Goal: Information Seeking & Learning: Learn about a topic

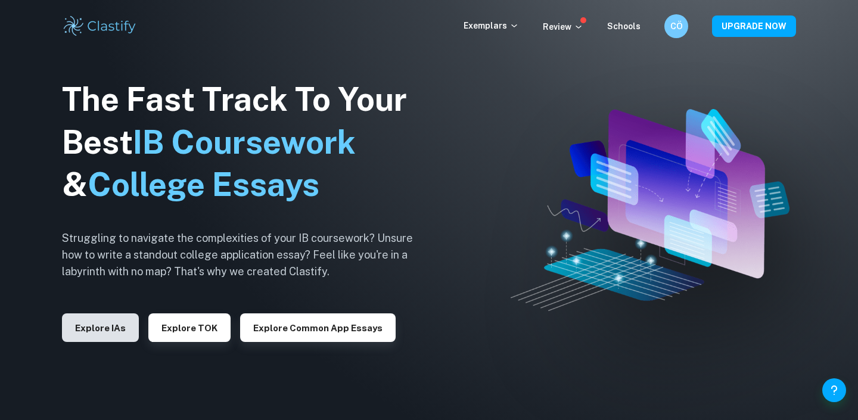
click at [102, 324] on button "Explore IAs" at bounding box center [100, 327] width 77 height 29
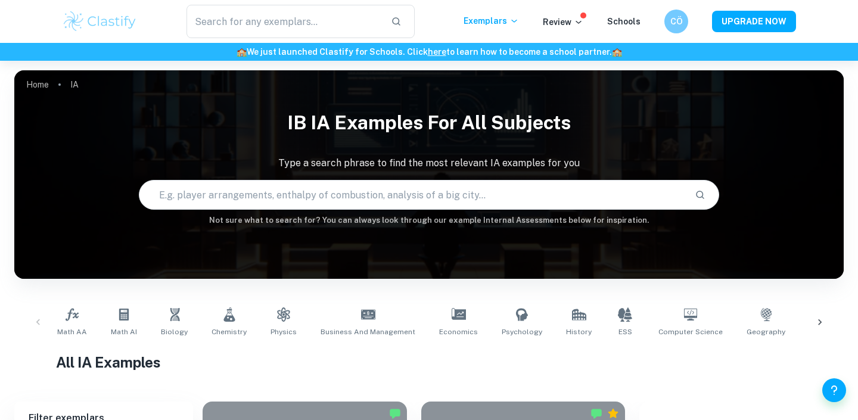
scroll to position [54, 0]
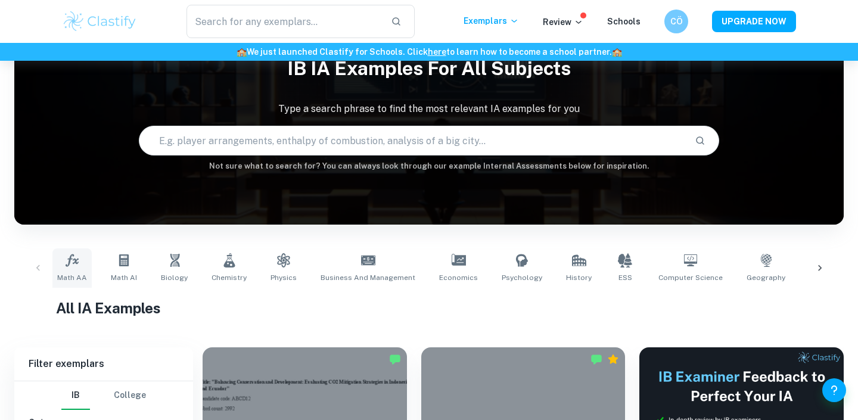
click at [73, 260] on icon at bounding box center [72, 260] width 14 height 14
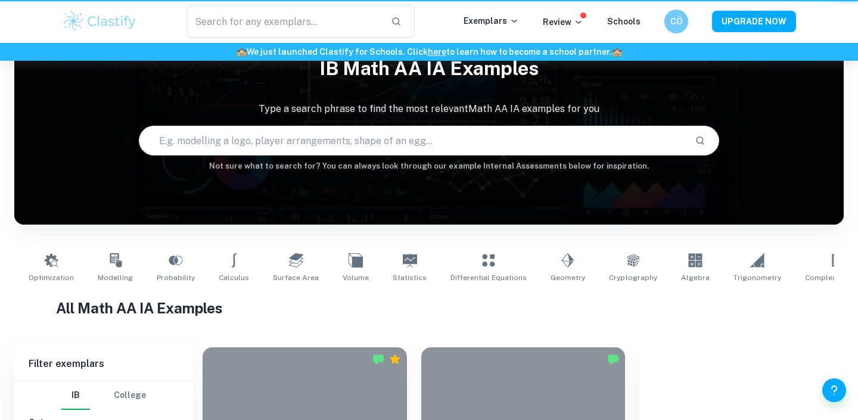
type input "Math AA"
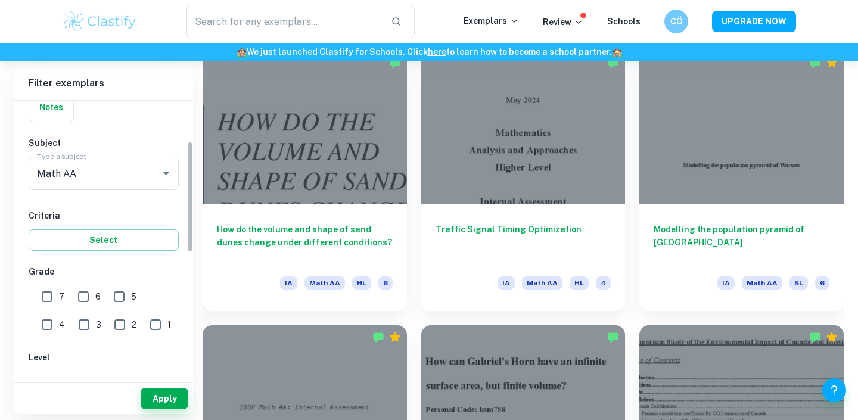
scroll to position [104, 0]
click at [45, 293] on input "7" at bounding box center [47, 294] width 24 height 24
checkbox input "true"
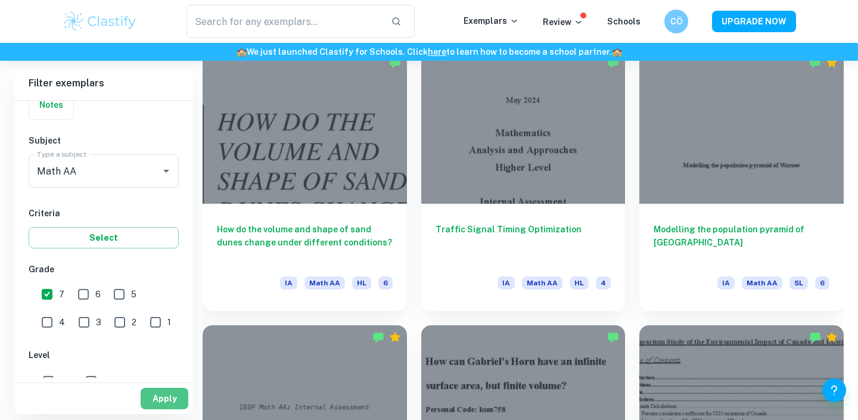
click at [165, 399] on button "Apply" at bounding box center [165, 398] width 48 height 21
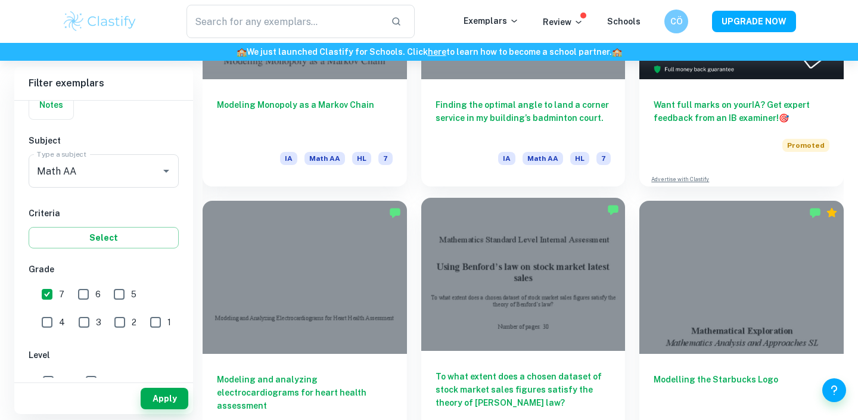
scroll to position [484, 0]
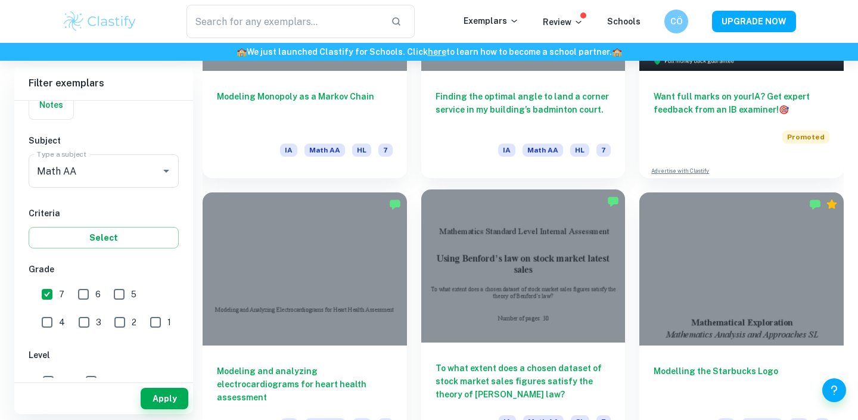
click at [536, 325] on div at bounding box center [523, 265] width 204 height 153
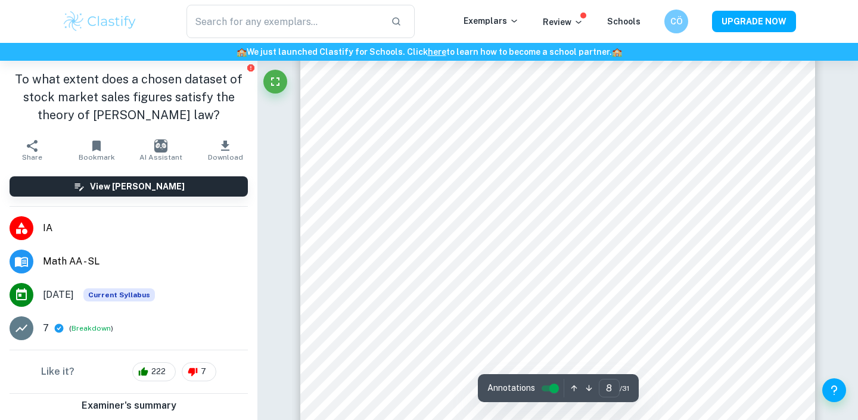
scroll to position [5359, 1]
type input "15"
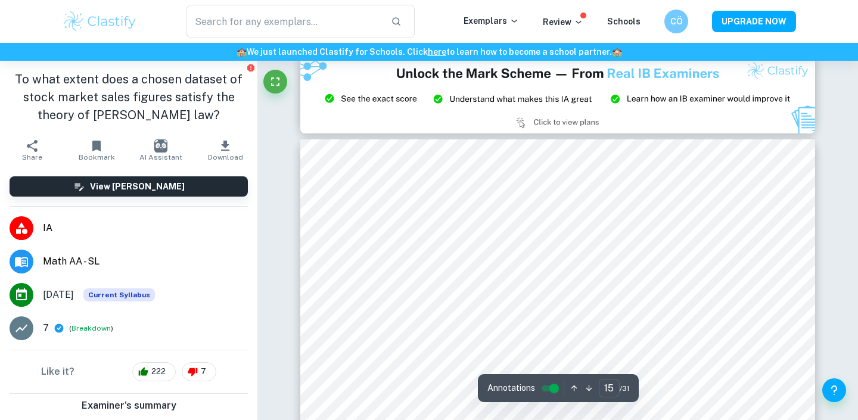
scroll to position [10722, 0]
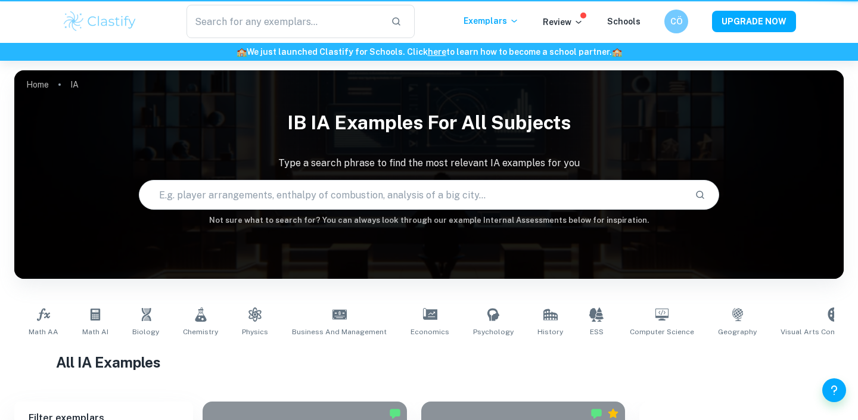
scroll to position [54, 0]
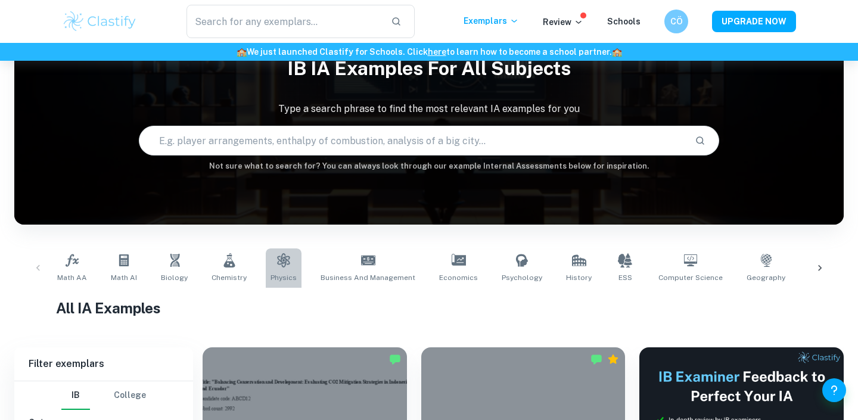
click at [285, 269] on link "Physics" at bounding box center [284, 267] width 36 height 39
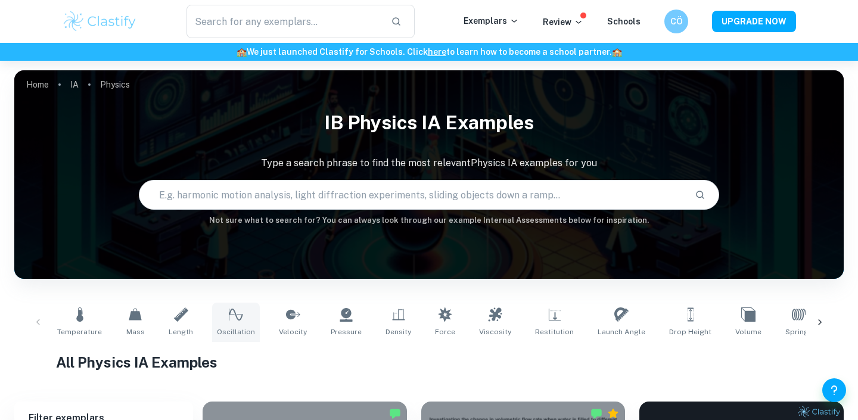
click at [234, 312] on icon at bounding box center [236, 314] width 14 height 14
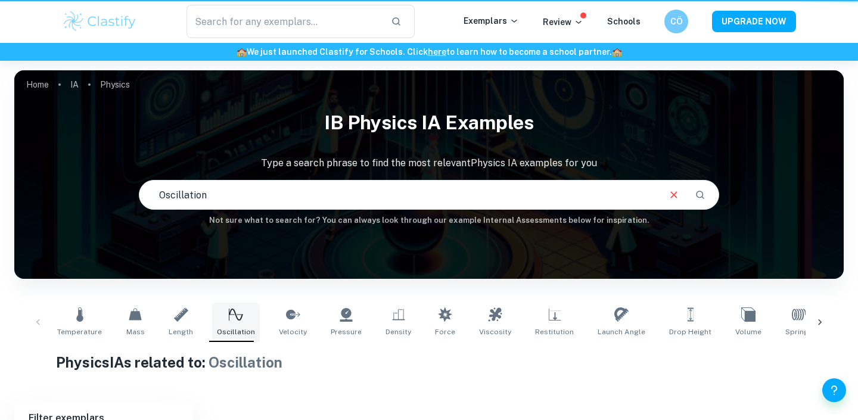
type input "Oscillation"
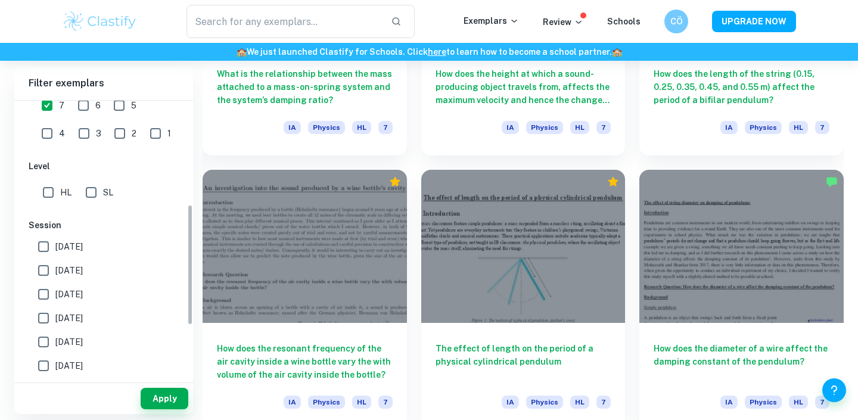
scroll to position [240, 0]
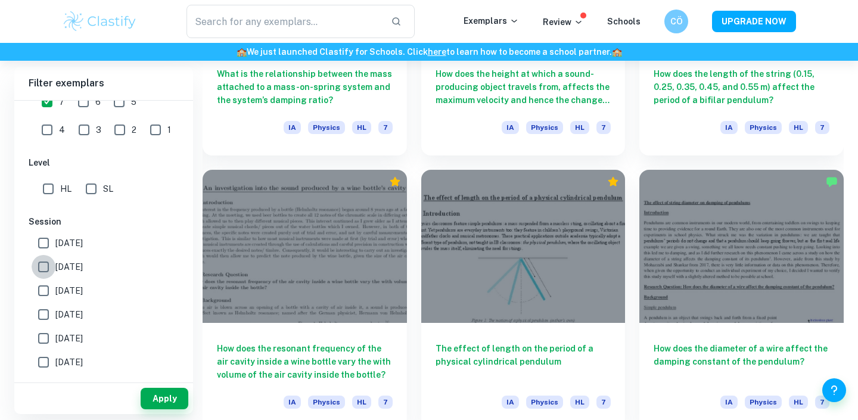
click at [42, 265] on input "[DATE]" at bounding box center [44, 267] width 24 height 24
checkbox input "true"
click at [162, 395] on button "Apply" at bounding box center [165, 398] width 48 height 21
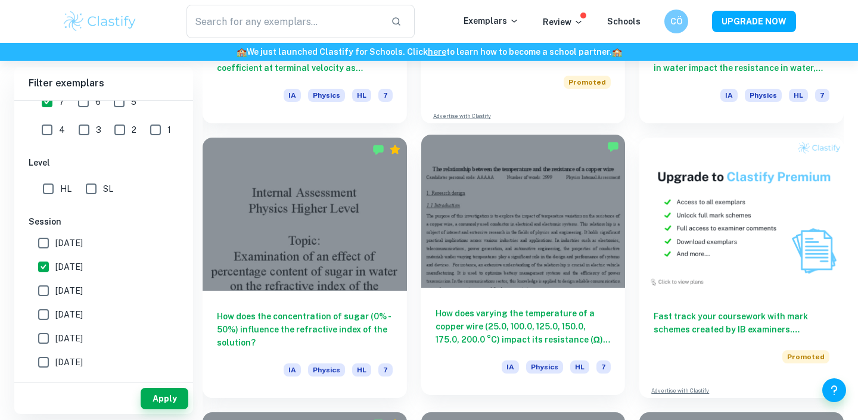
scroll to position [3560, 0]
click at [512, 231] on div at bounding box center [523, 211] width 204 height 153
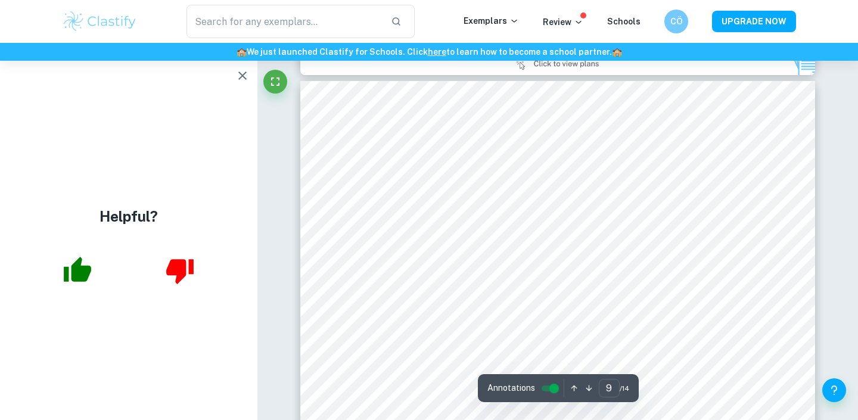
scroll to position [6115, 0]
click at [245, 75] on icon "button" at bounding box center [242, 76] width 14 height 14
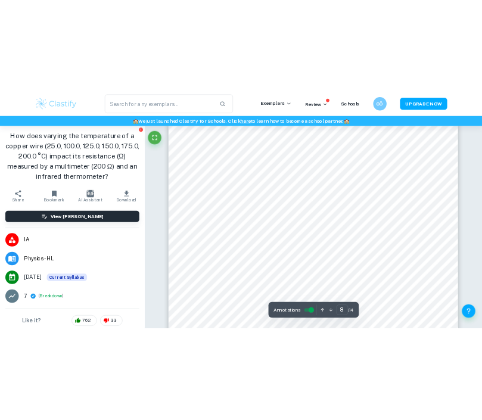
scroll to position [5519, 0]
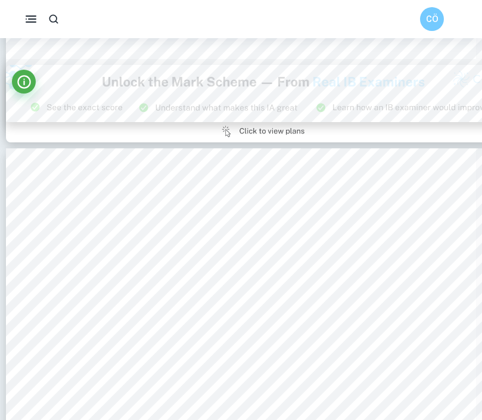
type input "9"
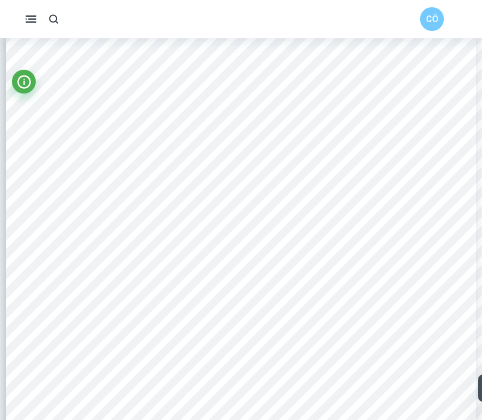
scroll to position [5625, 0]
